Goal: Task Accomplishment & Management: Use online tool/utility

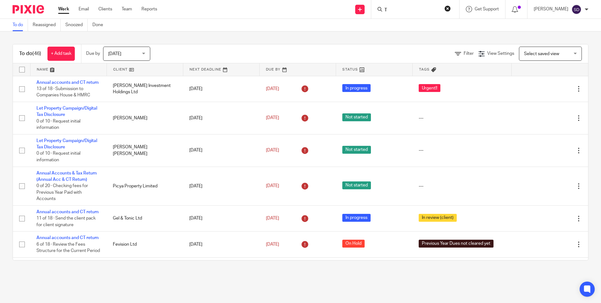
scroll to position [283, 0]
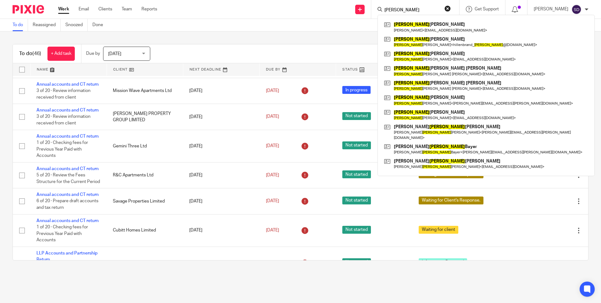
type input "[PERSON_NAME]"
click at [271, 24] on div "To do Reassigned Snoozed Done" at bounding box center [300, 25] width 601 height 13
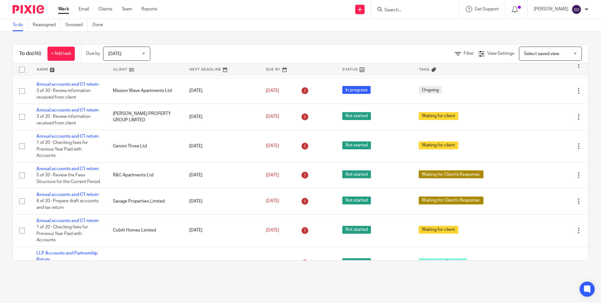
click at [404, 11] on input "Search" at bounding box center [412, 11] width 57 height 6
click at [417, 7] on form at bounding box center [417, 9] width 67 height 8
click at [388, 8] on input "Search" at bounding box center [412, 11] width 57 height 6
paste input "7452 818440"
click at [390, 9] on input "7452 818440" at bounding box center [412, 11] width 57 height 6
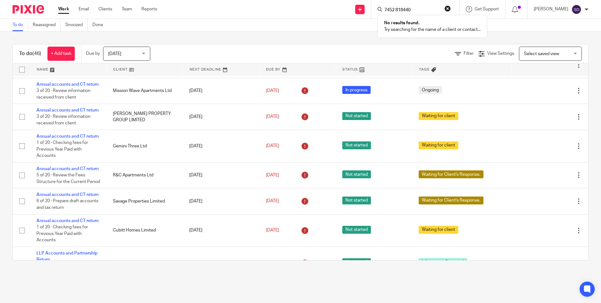
type input "07452 818440"
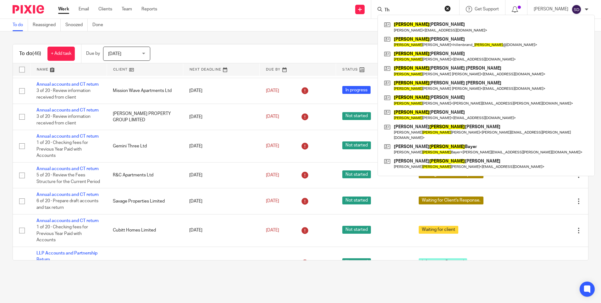
type input "T"
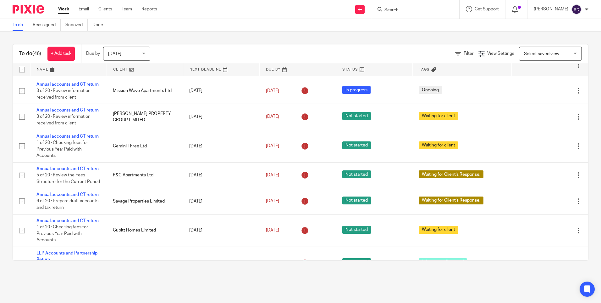
click at [265, 40] on div "To do (46) + Add task Due by Today Today Today Tomorrow This week Next week Thi…" at bounding box center [300, 151] width 601 height 241
click at [408, 9] on input "Search" at bounding box center [412, 11] width 57 height 6
click at [273, 47] on div "Filter View Settings View Settings Manage saved views Select saved view Select …" at bounding box center [374, 54] width 427 height 14
click at [277, 44] on div "To do (46) + Add task Due by Today Today Today Tomorrow This week Next week Thi…" at bounding box center [301, 53] width 576 height 19
click at [398, 8] on input "Search" at bounding box center [412, 11] width 57 height 6
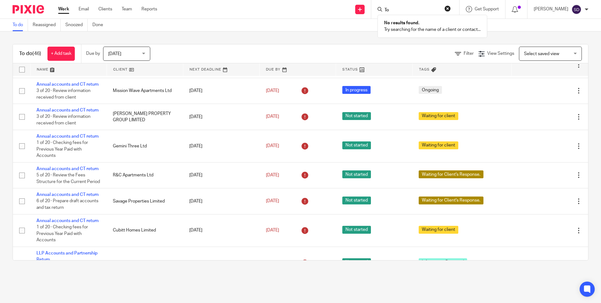
type input "T"
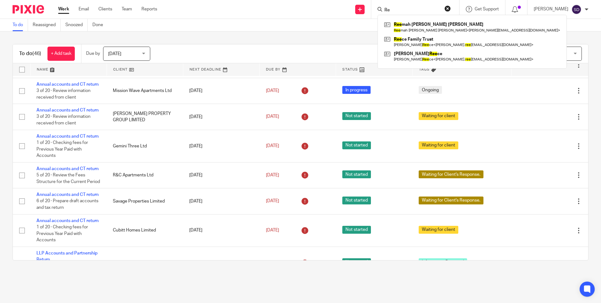
type input "R"
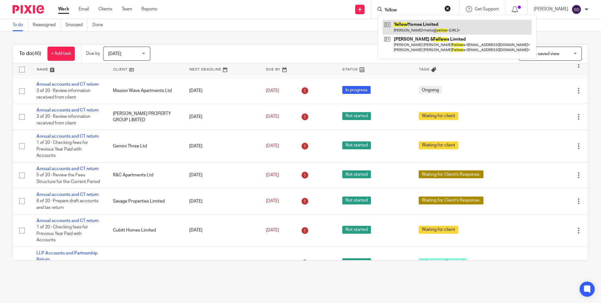
type input "Yellow"
click at [430, 29] on link at bounding box center [457, 27] width 149 height 14
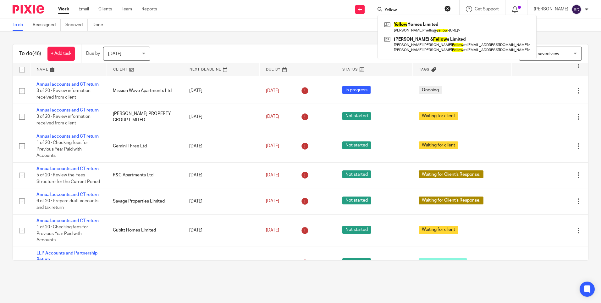
click at [451, 10] on button "reset" at bounding box center [448, 8] width 6 height 6
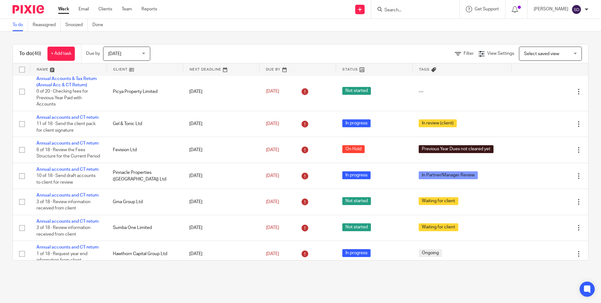
scroll to position [157, 0]
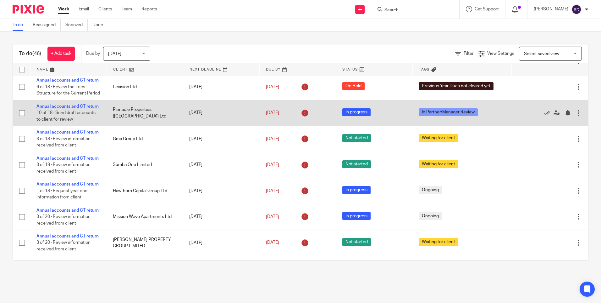
click at [56, 108] on link "Annual accounts and CT return" at bounding box center [67, 106] width 62 height 4
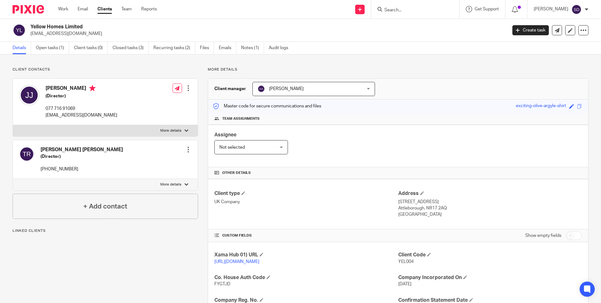
click at [434, 4] on div at bounding box center [415, 9] width 88 height 19
click at [403, 8] on input "Search" at bounding box center [412, 11] width 57 height 6
paste input "7452 818440"
click at [391, 8] on input "7452 818440" at bounding box center [412, 11] width 57 height 6
type input "+44 7452 818440"
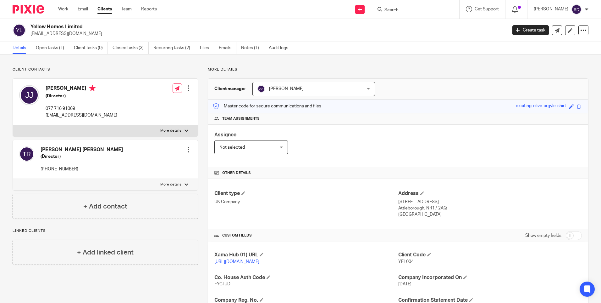
click at [254, 19] on div "Yellow Homes Limited hello@yellow-homes.co.uk Create task Update from Companies…" at bounding box center [300, 30] width 601 height 23
drag, startPoint x: 31, startPoint y: 25, endPoint x: 92, endPoint y: 26, distance: 60.7
click at [92, 26] on h2 "Yellow Homes Limited" at bounding box center [220, 27] width 378 height 7
copy h2 "Yellow Homes Limited"
drag, startPoint x: 42, startPoint y: 169, endPoint x: 69, endPoint y: 170, distance: 26.4
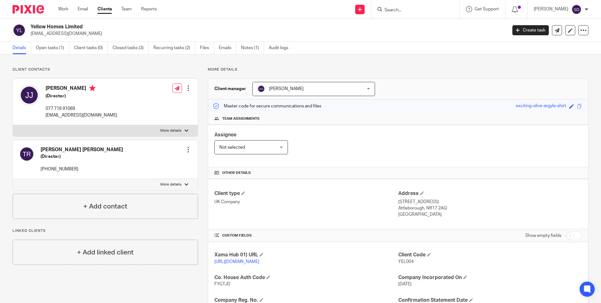
click at [70, 170] on p "+44 7452 818440" at bounding box center [82, 169] width 82 height 6
drag, startPoint x: 69, startPoint y: 170, endPoint x: 31, endPoint y: 170, distance: 38.1
click at [31, 170] on div at bounding box center [26, 159] width 15 height 26
drag, startPoint x: 41, startPoint y: 167, endPoint x: 77, endPoint y: 171, distance: 37.0
click at [77, 171] on p "+44 7452 818440" at bounding box center [82, 169] width 82 height 6
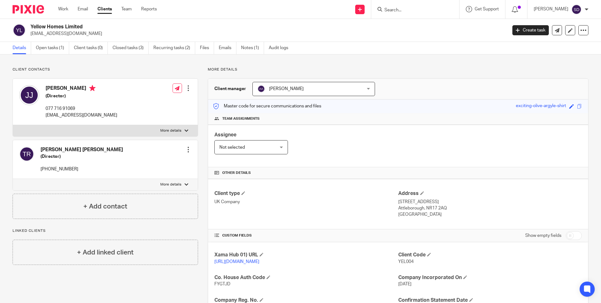
copy p "+44 7452 818440"
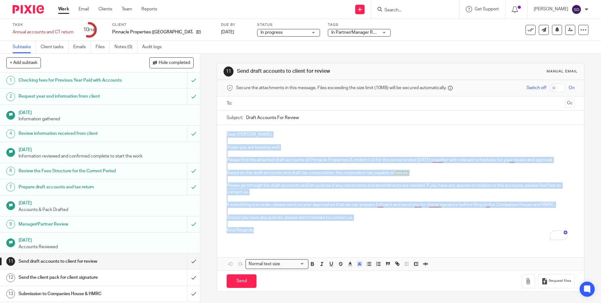
click at [304, 232] on div "Dear Jasleen, I hope you are keeping well. Please find the attached draft accou…" at bounding box center [400, 185] width 367 height 120
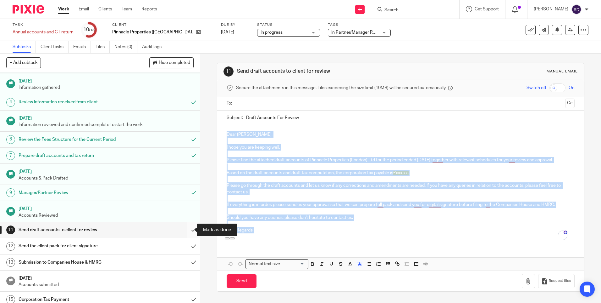
click at [187, 230] on input "submit" at bounding box center [100, 230] width 200 height 16
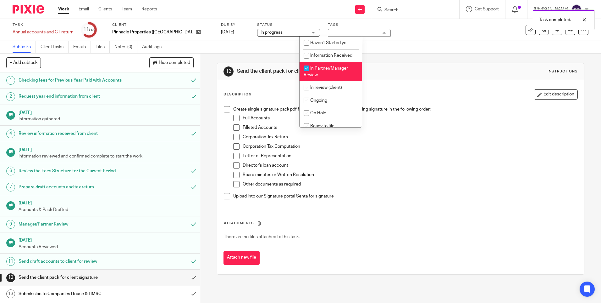
click at [307, 70] on input "checkbox" at bounding box center [307, 68] width 12 height 12
checkbox input "false"
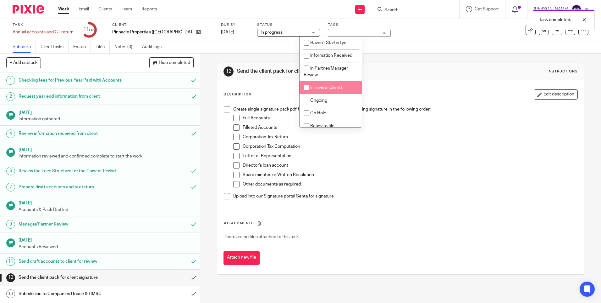
click at [311, 88] on input "checkbox" at bounding box center [307, 87] width 12 height 12
checkbox input "true"
click at [413, 64] on div "12 Send the client pack for client signature Instructions" at bounding box center [400, 71] width 367 height 17
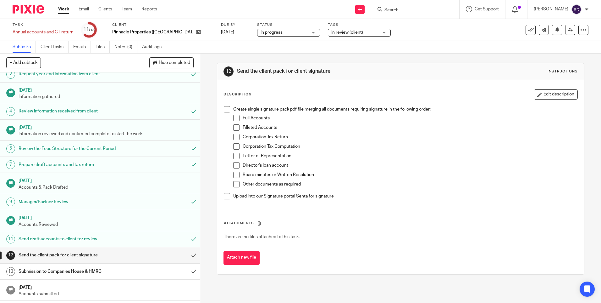
scroll to position [22, 0]
click at [124, 46] on link "Notes (0)" at bounding box center [125, 47] width 23 height 12
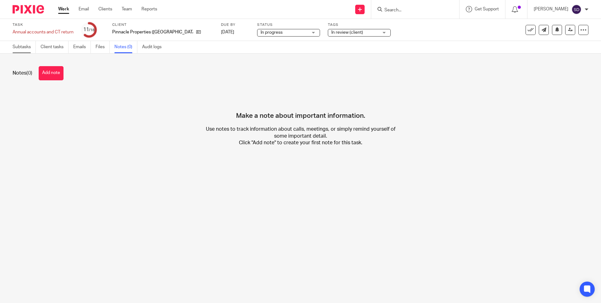
click at [20, 47] on link "Subtasks" at bounding box center [24, 47] width 23 height 12
